Goal: Task Accomplishment & Management: Use online tool/utility

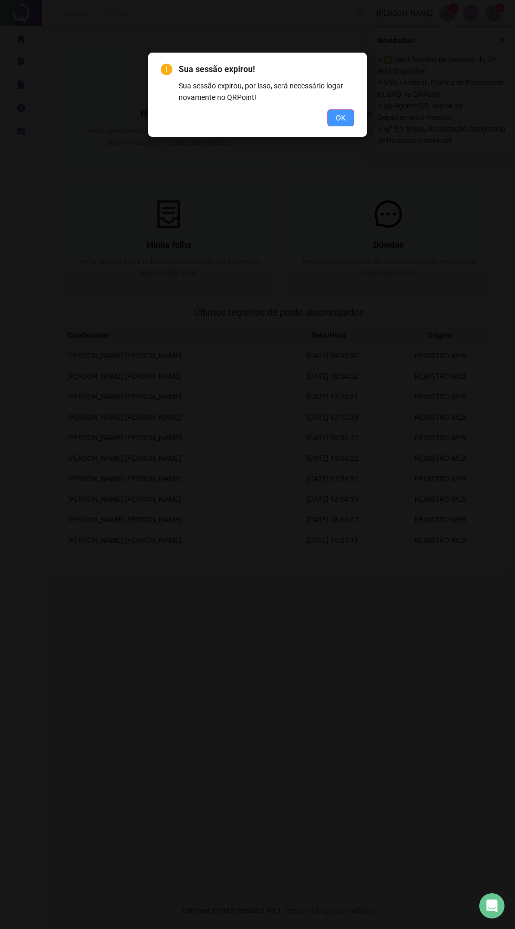
click at [338, 121] on span "OK" at bounding box center [341, 118] width 10 height 12
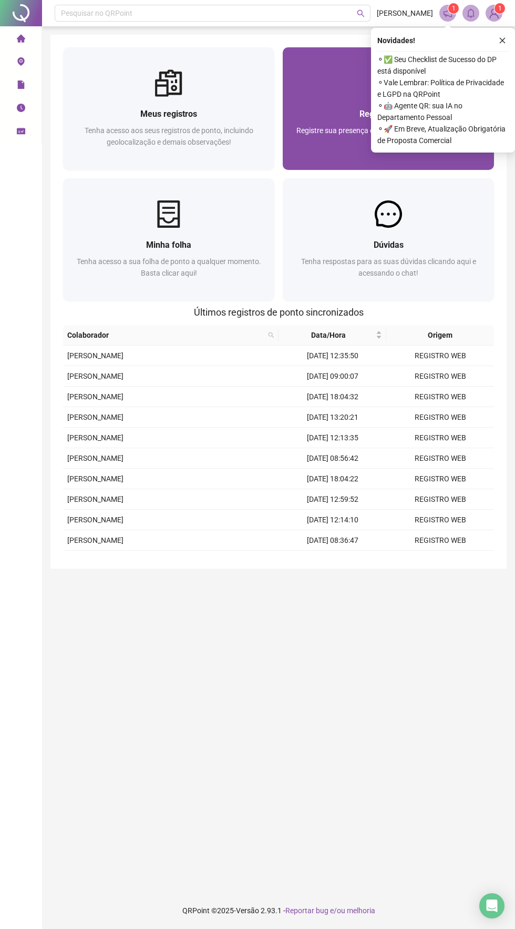
click at [325, 104] on div "Registrar ponto Registre sua presença com rapidez e segurança clicando aqui!" at bounding box center [388, 133] width 211 height 73
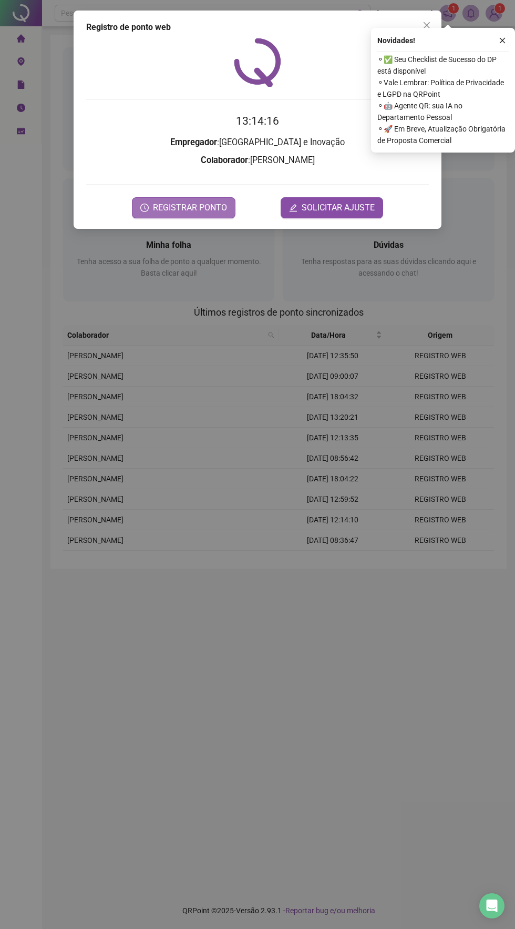
click at [214, 214] on button "REGISTRAR PONTO" at bounding box center [184, 207] width 104 height 21
